Goal: Transaction & Acquisition: Book appointment/travel/reservation

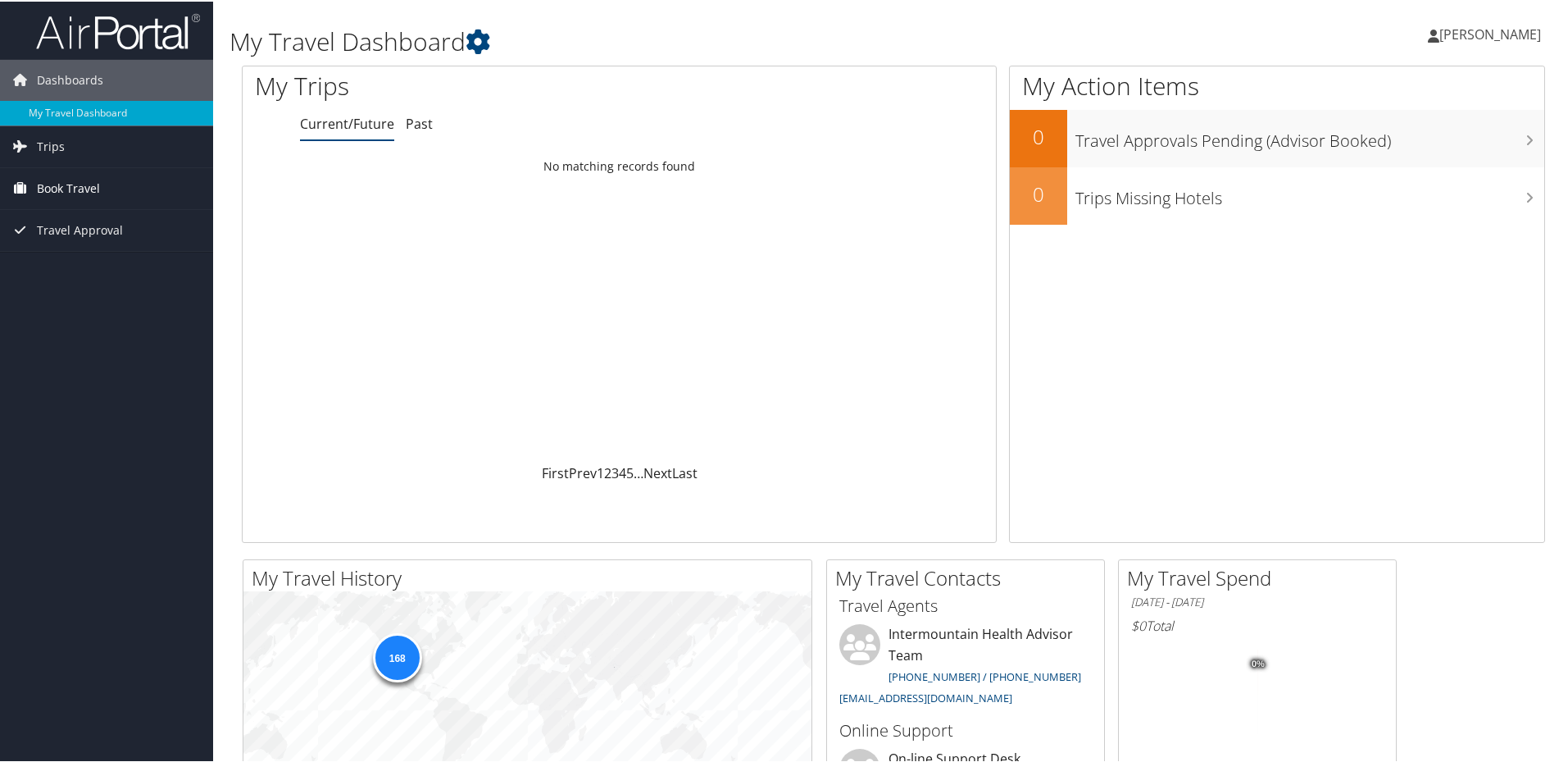
click at [65, 184] on span "Book Travel" at bounding box center [67, 187] width 63 height 41
click at [77, 276] on link "Book/Manage Online Trips" at bounding box center [107, 269] width 213 height 24
